Goal: Task Accomplishment & Management: Manage account settings

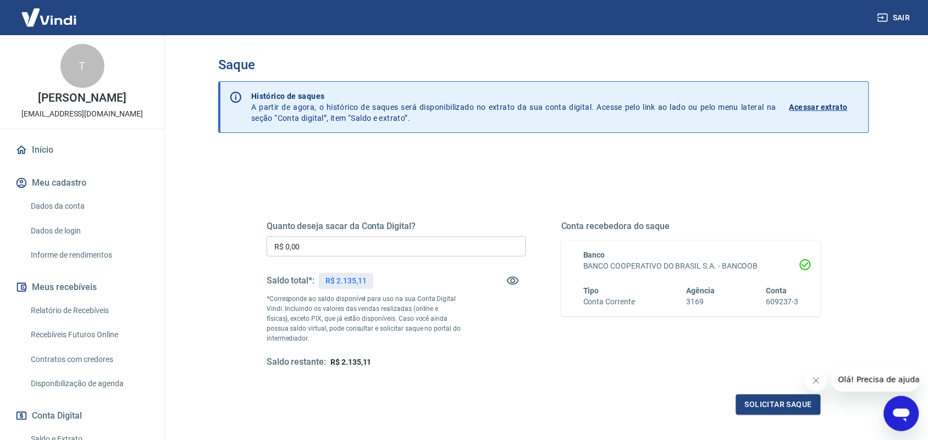
click at [400, 251] on input "R$ 0,00" at bounding box center [396, 246] width 259 height 20
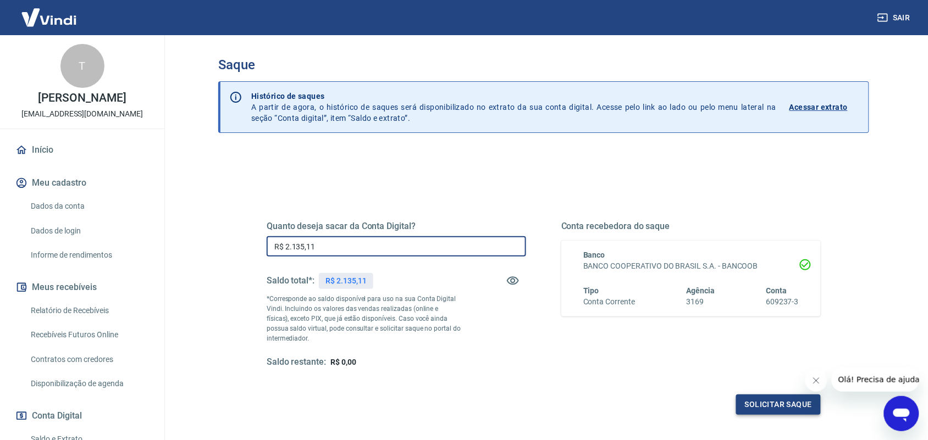
type input "R$ 2.135,11"
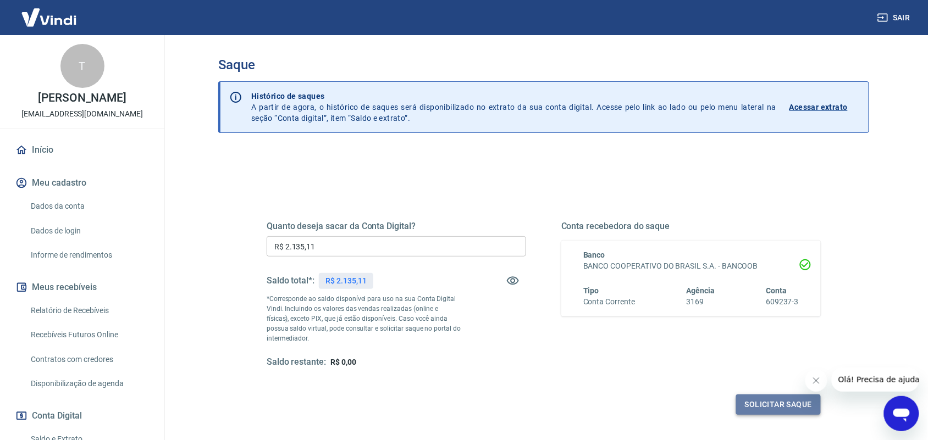
click at [750, 402] on button "Solicitar saque" at bounding box center [778, 405] width 85 height 20
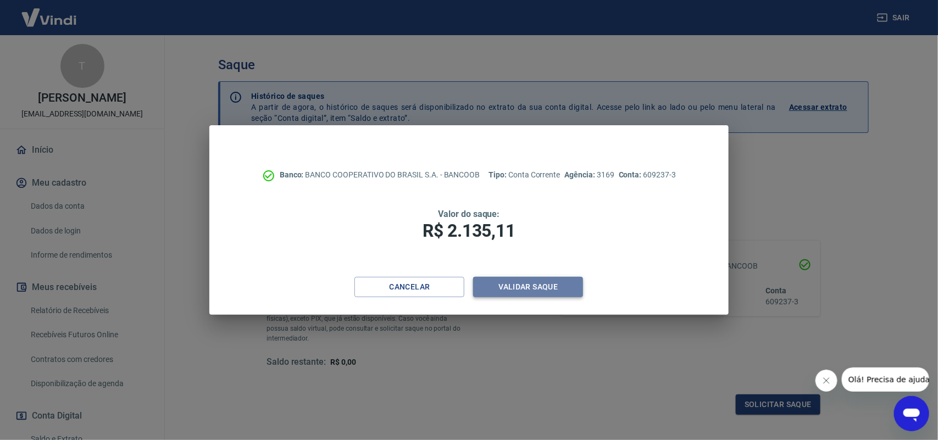
click at [559, 285] on button "Validar saque" at bounding box center [528, 287] width 110 height 20
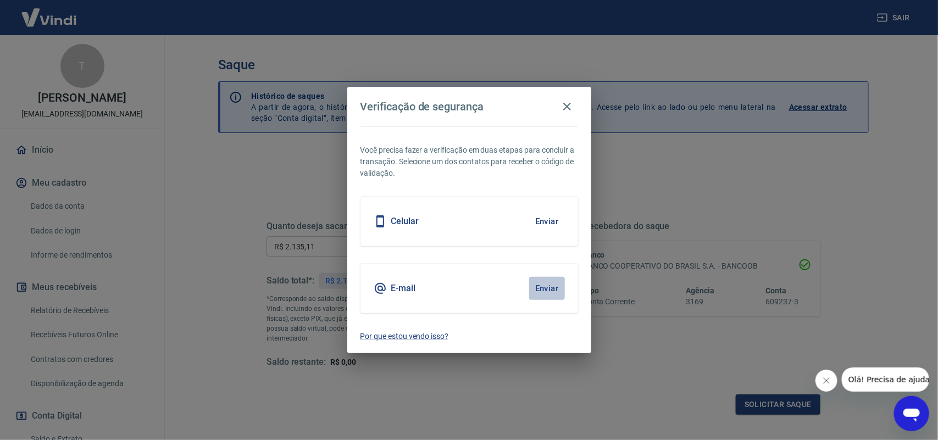
click at [547, 281] on button "Enviar" at bounding box center [547, 288] width 36 height 23
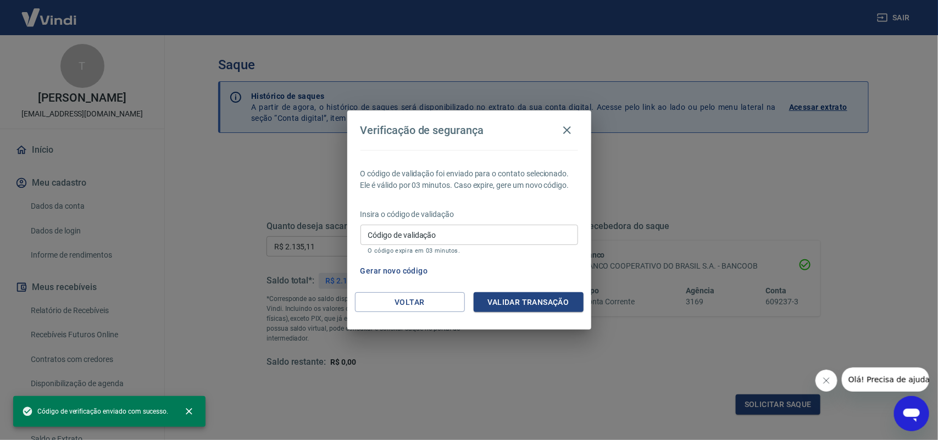
click at [410, 232] on input "Código de validação" at bounding box center [469, 235] width 218 height 20
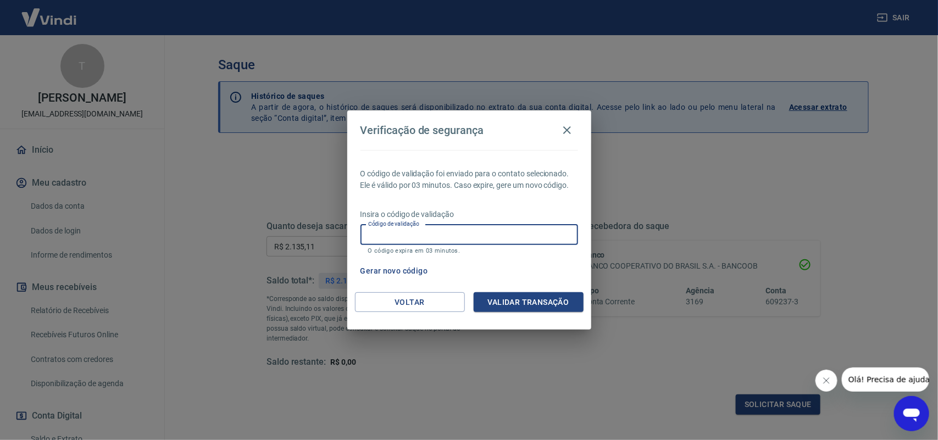
paste input "834753"
type input "834753"
click at [501, 300] on button "Validar transação" at bounding box center [529, 302] width 110 height 20
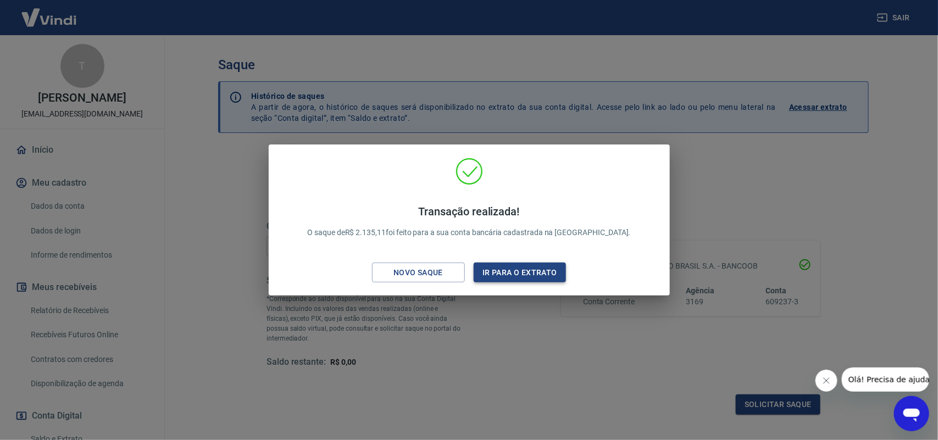
click at [506, 279] on button "Ir para o extrato" at bounding box center [520, 273] width 93 height 20
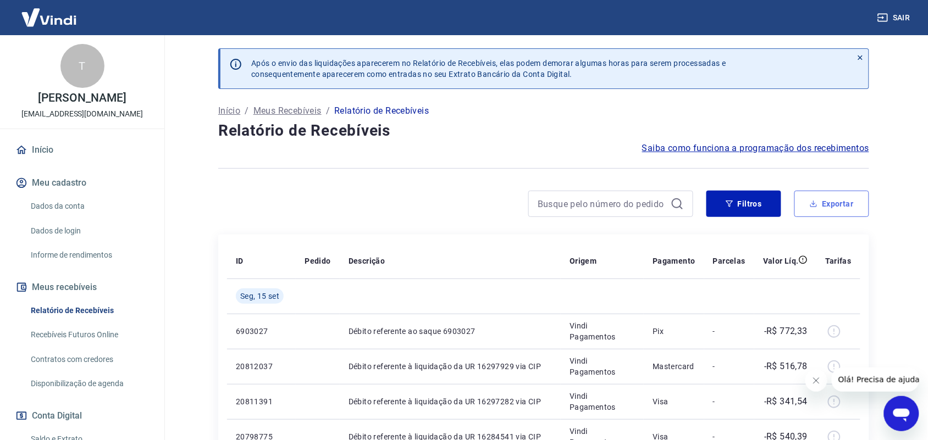
click at [848, 216] on button "Exportar" at bounding box center [831, 204] width 75 height 26
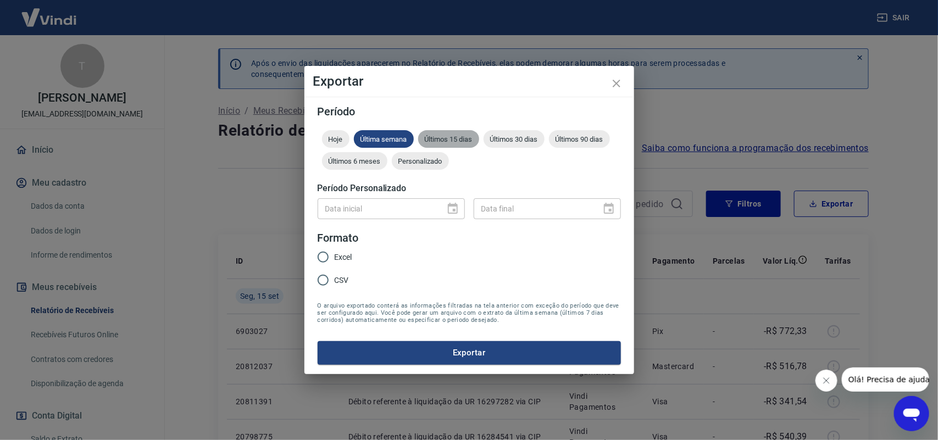
click at [469, 139] on span "Últimos 15 dias" at bounding box center [448, 139] width 61 height 8
drag, startPoint x: 342, startPoint y: 254, endPoint x: 381, endPoint y: 287, distance: 50.7
click at [343, 254] on span "Excel" at bounding box center [344, 258] width 18 height 12
click at [335, 254] on input "Excel" at bounding box center [323, 257] width 23 height 23
radio input "true"
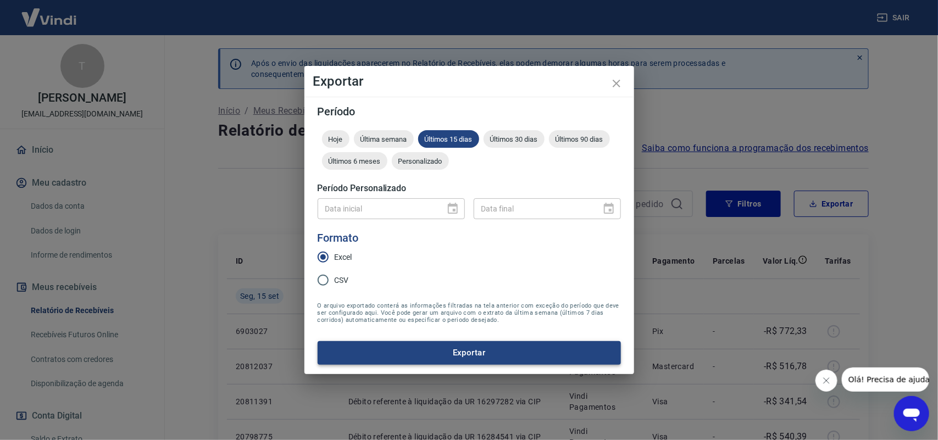
click at [528, 352] on button "Exportar" at bounding box center [469, 352] width 303 height 23
